Goal: Task Accomplishment & Management: Use online tool/utility

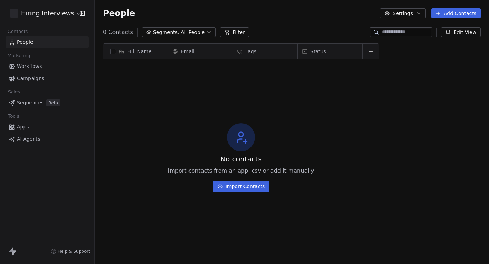
scroll to position [232, 395]
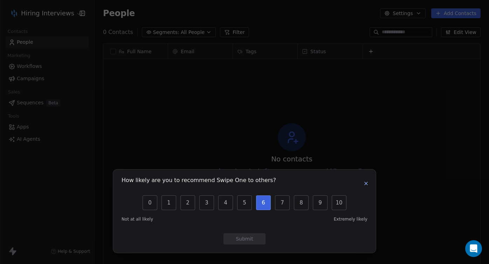
click at [266, 200] on button "6" at bounding box center [263, 203] width 15 height 15
click at [252, 237] on button "Submit" at bounding box center [245, 238] width 42 height 11
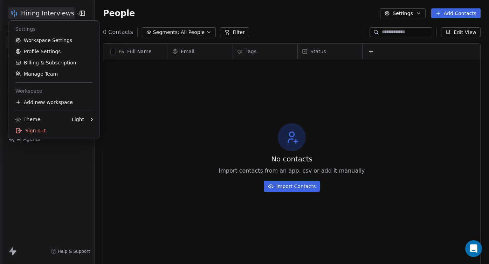
click at [73, 13] on html "Hiring Interviews Contacts People Marketing Workflows Campaigns Sales Sequences…" at bounding box center [244, 132] width 489 height 264
click at [193, 116] on html "Hiring Interviews Contacts People Marketing Workflows Campaigns Sales Sequences…" at bounding box center [244, 132] width 489 height 264
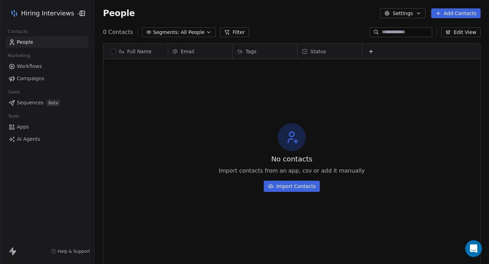
click at [53, 64] on link "Workflows" at bounding box center [47, 67] width 83 height 12
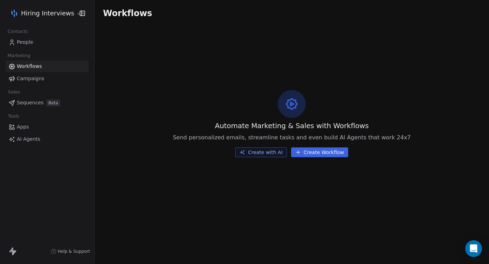
click at [219, 134] on span "Send personalized emails, streamline tasks and even build AI Agents that work 2…" at bounding box center [292, 138] width 238 height 8
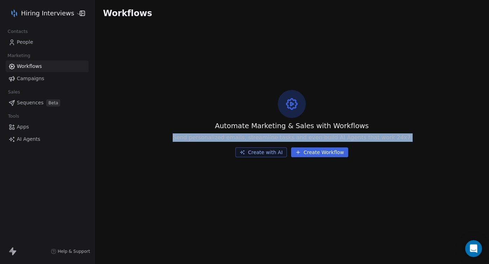
click at [219, 134] on span "Send personalized emails, streamline tasks and even build AI Agents that work 2…" at bounding box center [292, 138] width 238 height 8
click at [327, 134] on span "Send personalized emails, streamline tasks and even build AI Agents that work 2…" at bounding box center [292, 138] width 238 height 8
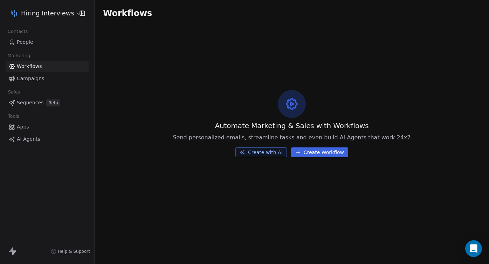
click at [328, 137] on span "Send personalized emails, streamline tasks and even build AI Agents that work 2…" at bounding box center [292, 138] width 238 height 8
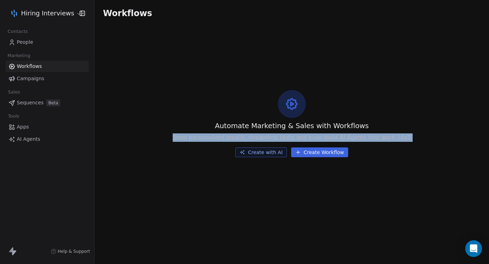
click at [328, 137] on span "Send personalized emails, streamline tasks and even build AI Agents that work 2…" at bounding box center [292, 138] width 238 height 8
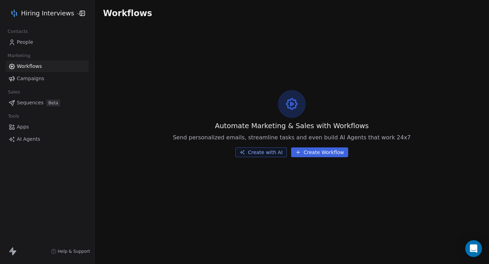
click at [357, 76] on div "Automate Marketing & Sales with Workflows Send personalized emails, streamline …" at bounding box center [292, 124] width 395 height 194
click at [323, 153] on button "Create Workflow" at bounding box center [319, 153] width 57 height 10
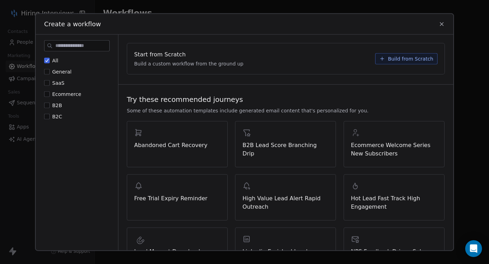
click at [419, 58] on span "Build from Scratch" at bounding box center [411, 58] width 46 height 7
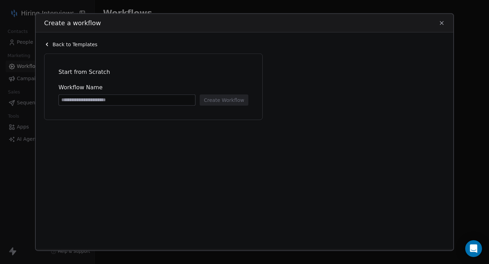
click at [444, 21] on icon at bounding box center [442, 23] width 6 height 6
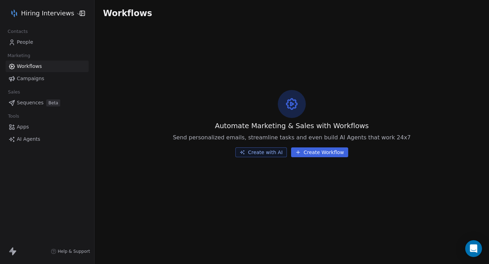
click at [26, 103] on span "Sequences" at bounding box center [30, 102] width 27 height 7
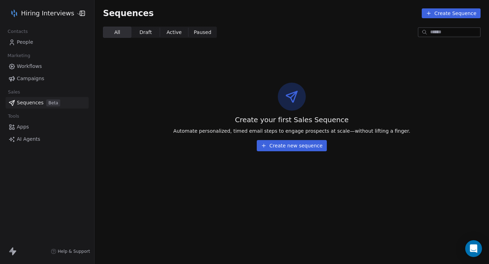
click at [30, 139] on span "AI Agents" at bounding box center [28, 139] width 23 height 7
